Goal: Find specific page/section: Find specific page/section

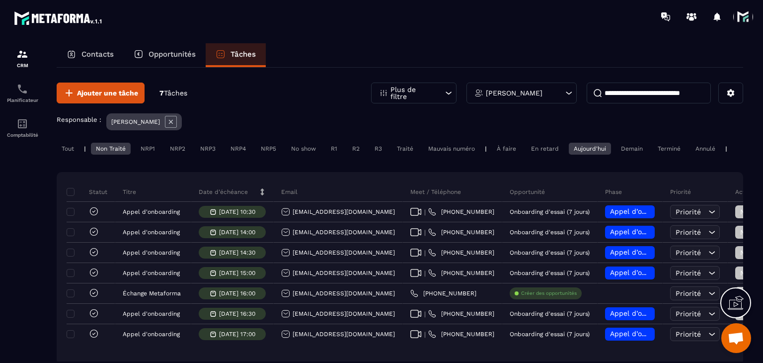
click at [110, 148] on div "Non Traité" at bounding box center [111, 149] width 40 height 12
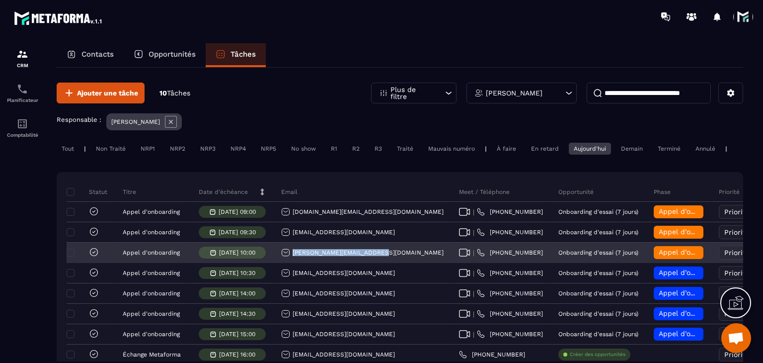
drag, startPoint x: 373, startPoint y: 262, endPoint x: 286, endPoint y: 266, distance: 86.6
click at [286, 263] on div "[PERSON_NAME][EMAIL_ADDRESS][DOMAIN_NAME]" at bounding box center [363, 253] width 178 height 20
copy p "[PERSON_NAME][EMAIL_ADDRESS][DOMAIN_NAME]"
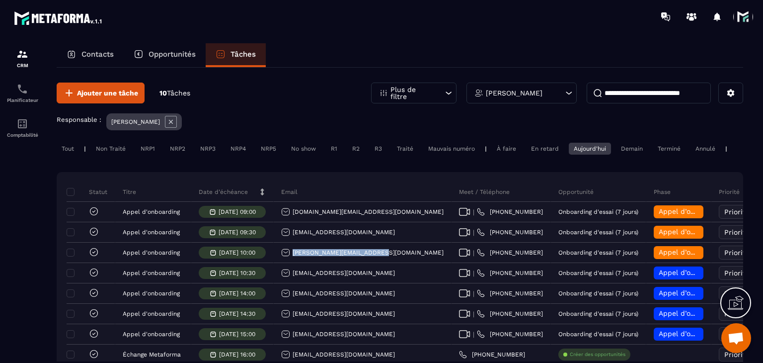
scroll to position [50, 0]
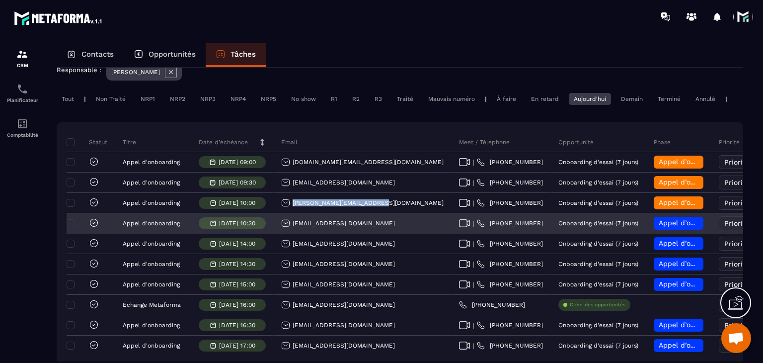
click at [459, 227] on icon at bounding box center [464, 223] width 11 height 8
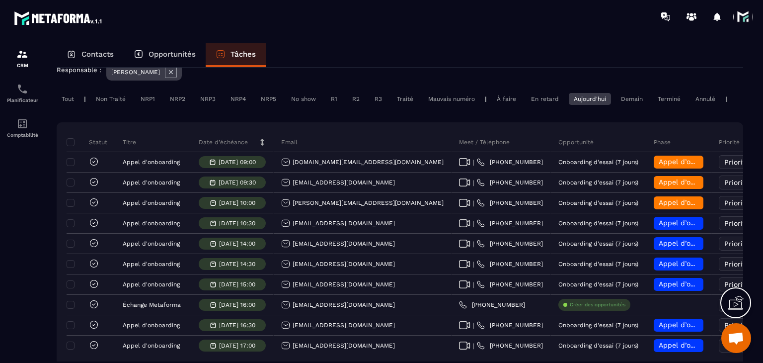
click at [748, 13] on span at bounding box center [743, 17] width 20 height 20
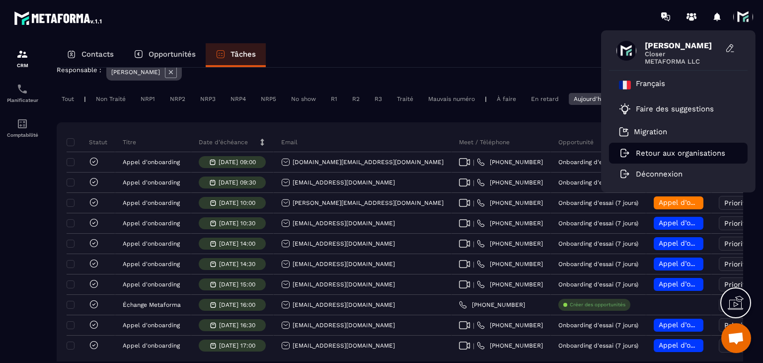
click at [684, 154] on p "Retour aux organisations" at bounding box center [680, 153] width 89 height 9
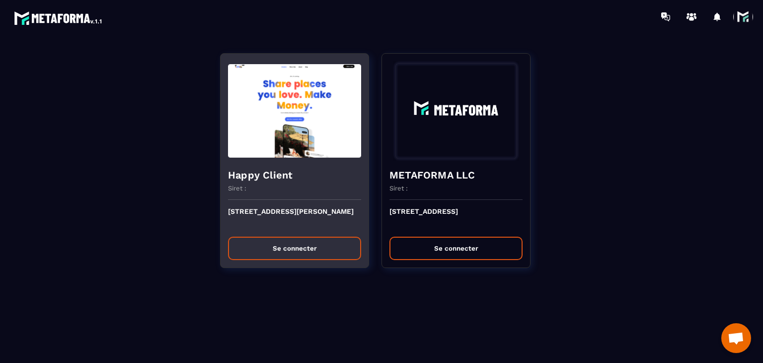
click at [284, 247] on button "Se connecter" at bounding box center [294, 248] width 133 height 23
